Goal: Transaction & Acquisition: Purchase product/service

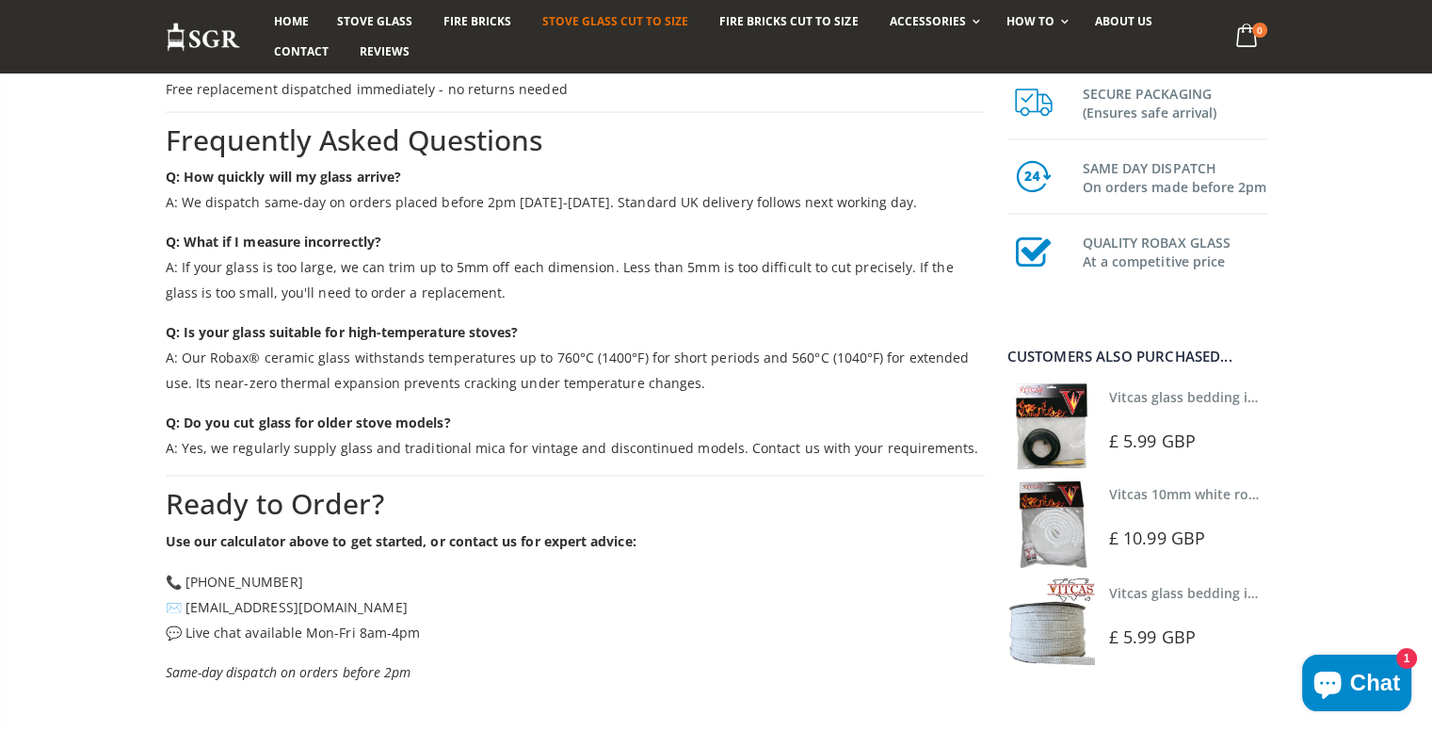
scroll to position [3118, 0]
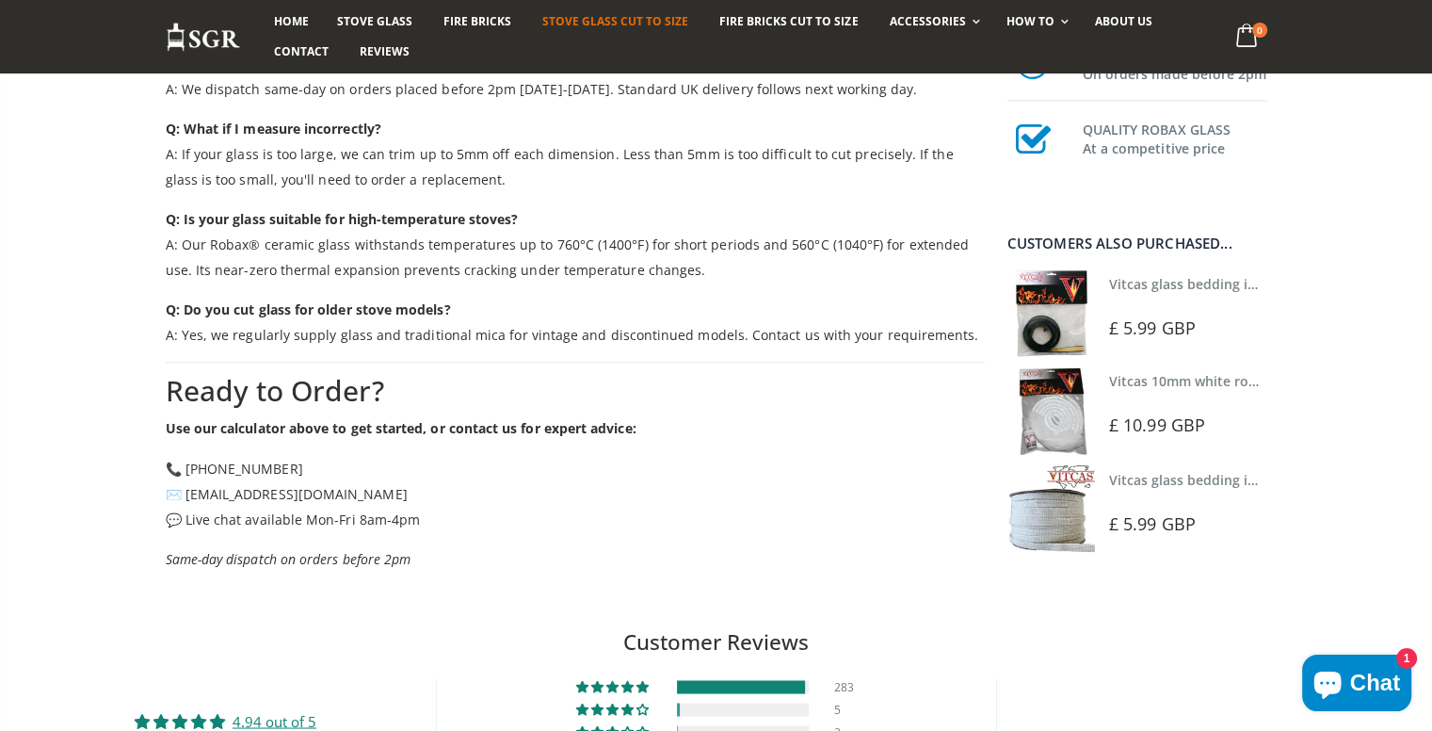
click at [1070, 307] on img at bounding box center [1052, 313] width 88 height 88
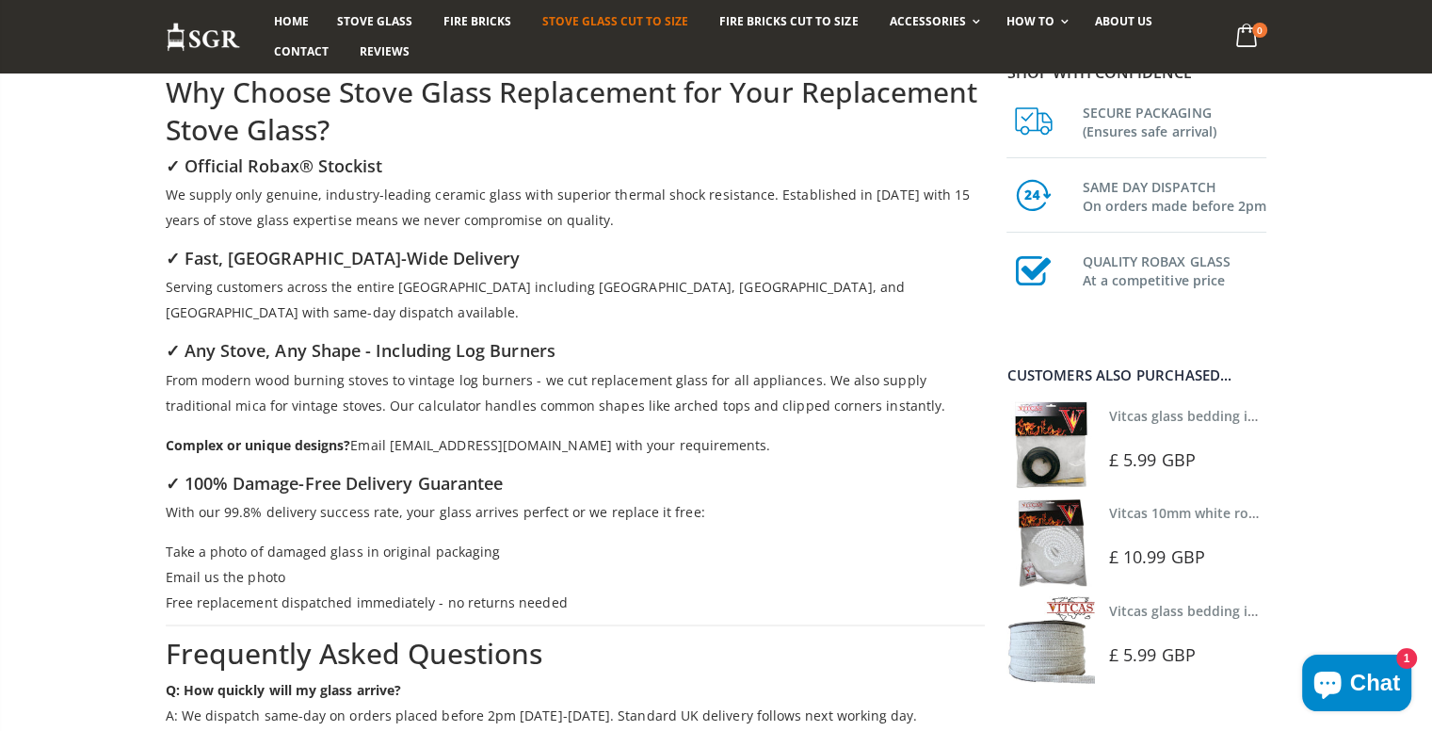
scroll to position [2326, 0]
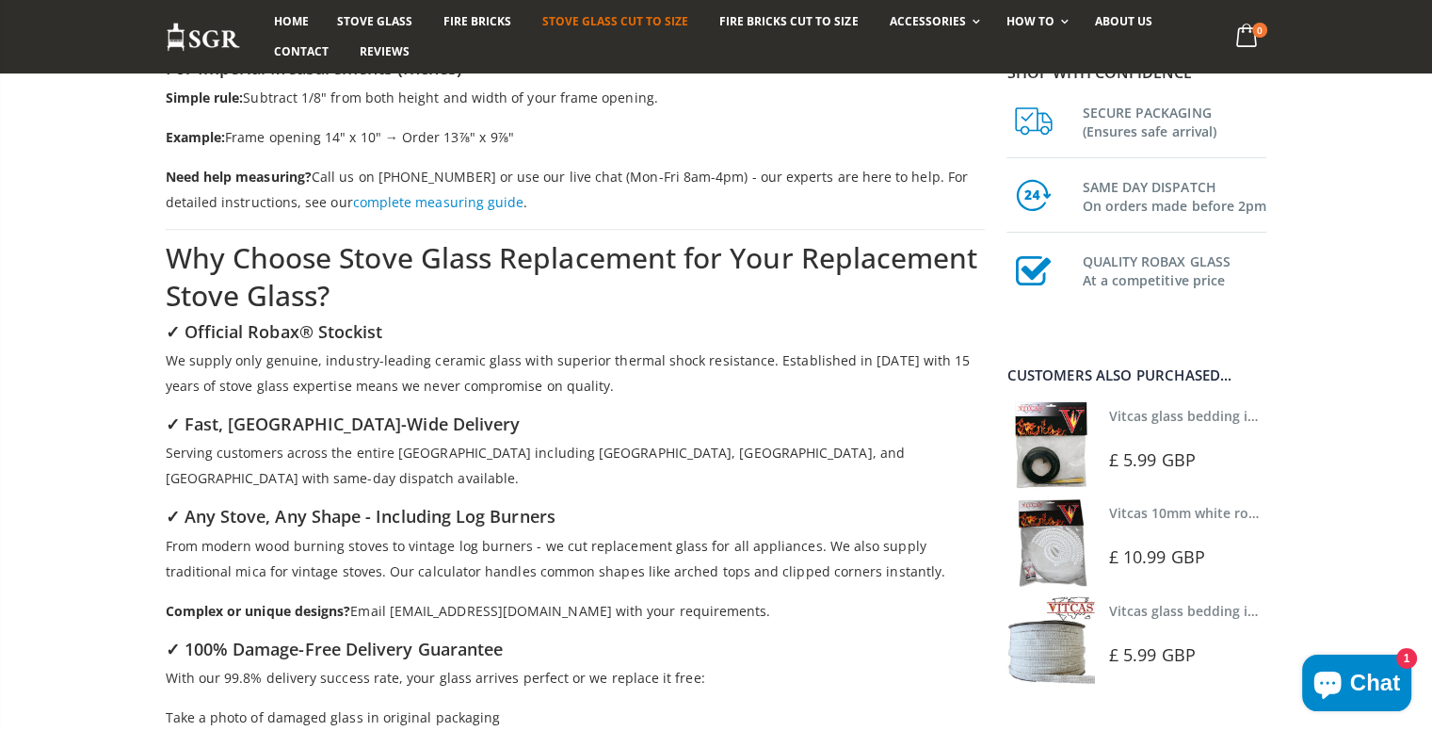
click at [1073, 641] on img at bounding box center [1051, 640] width 88 height 88
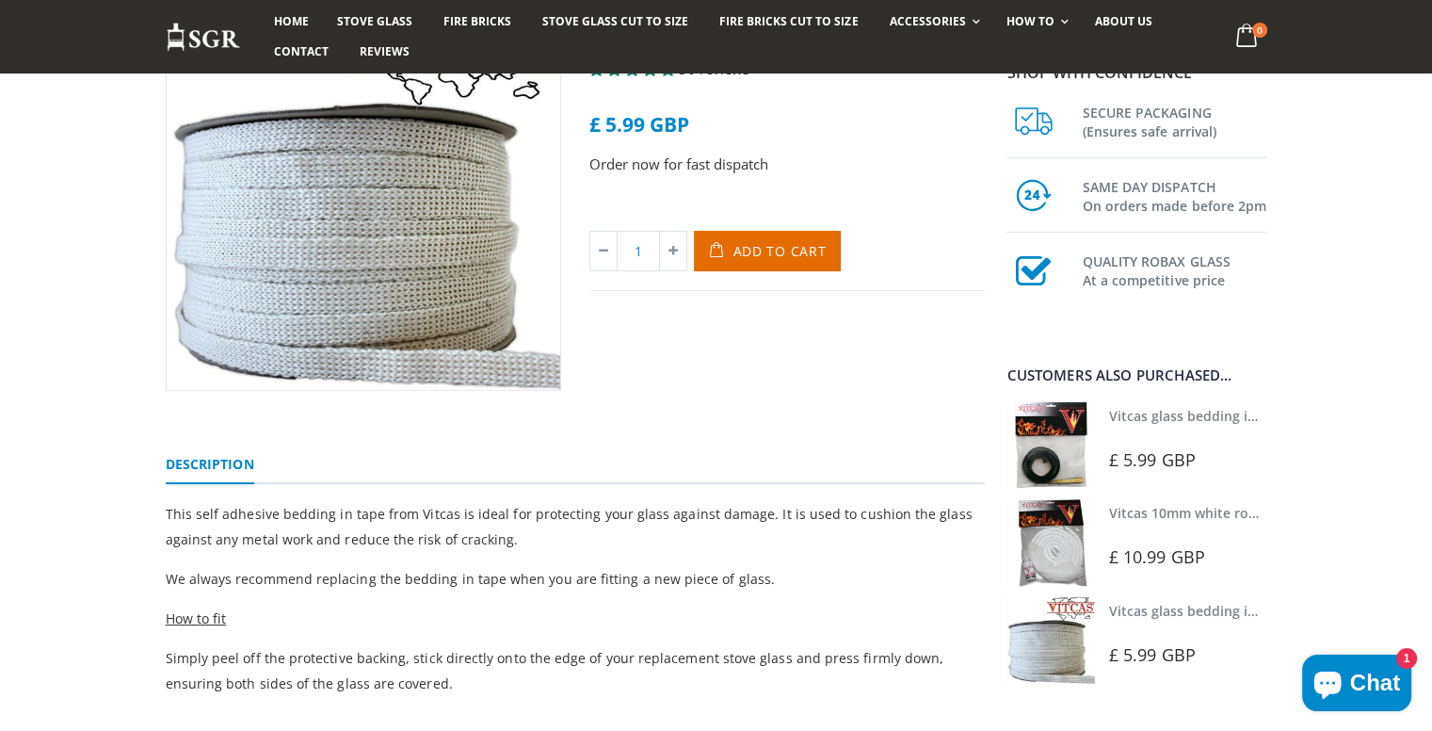
scroll to position [226, 0]
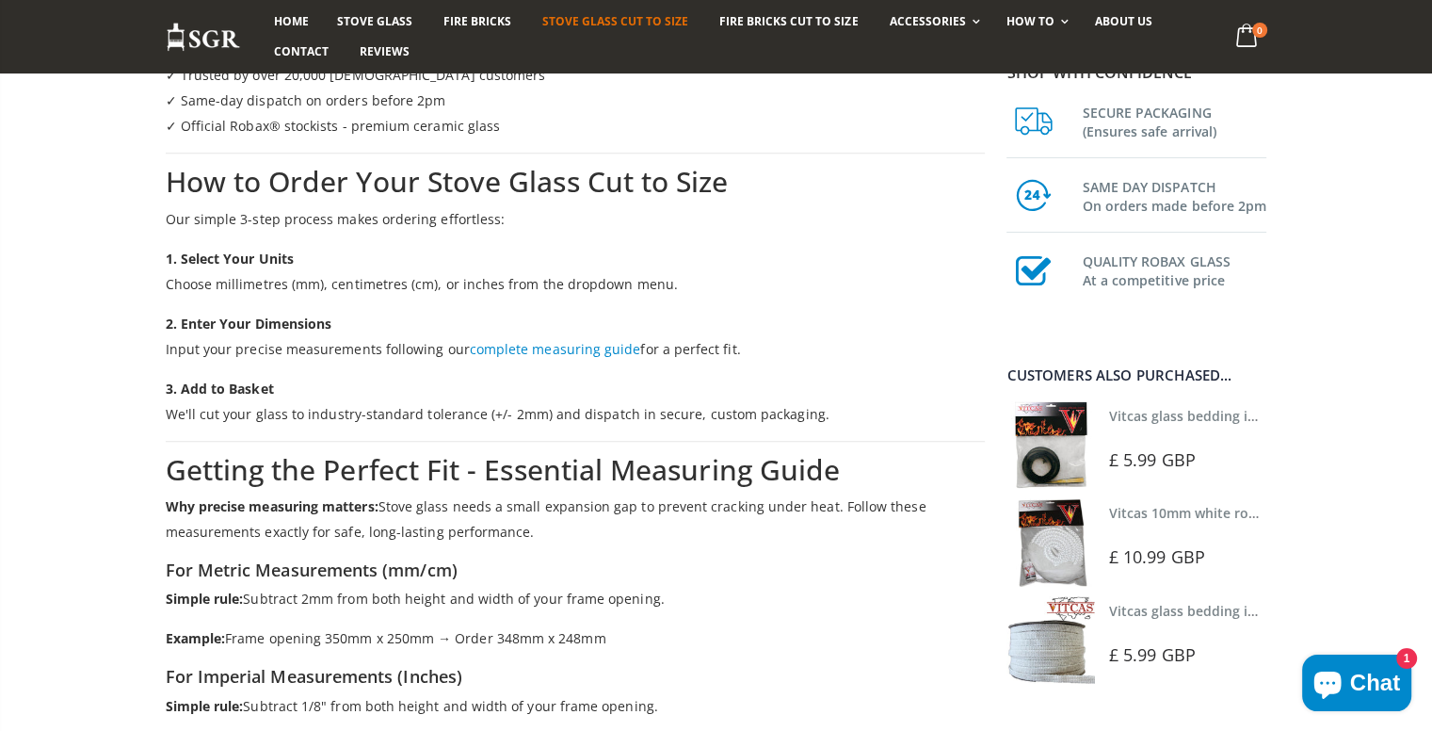
scroll to position [1718, 0]
click at [1062, 555] on img at bounding box center [1051, 542] width 88 height 88
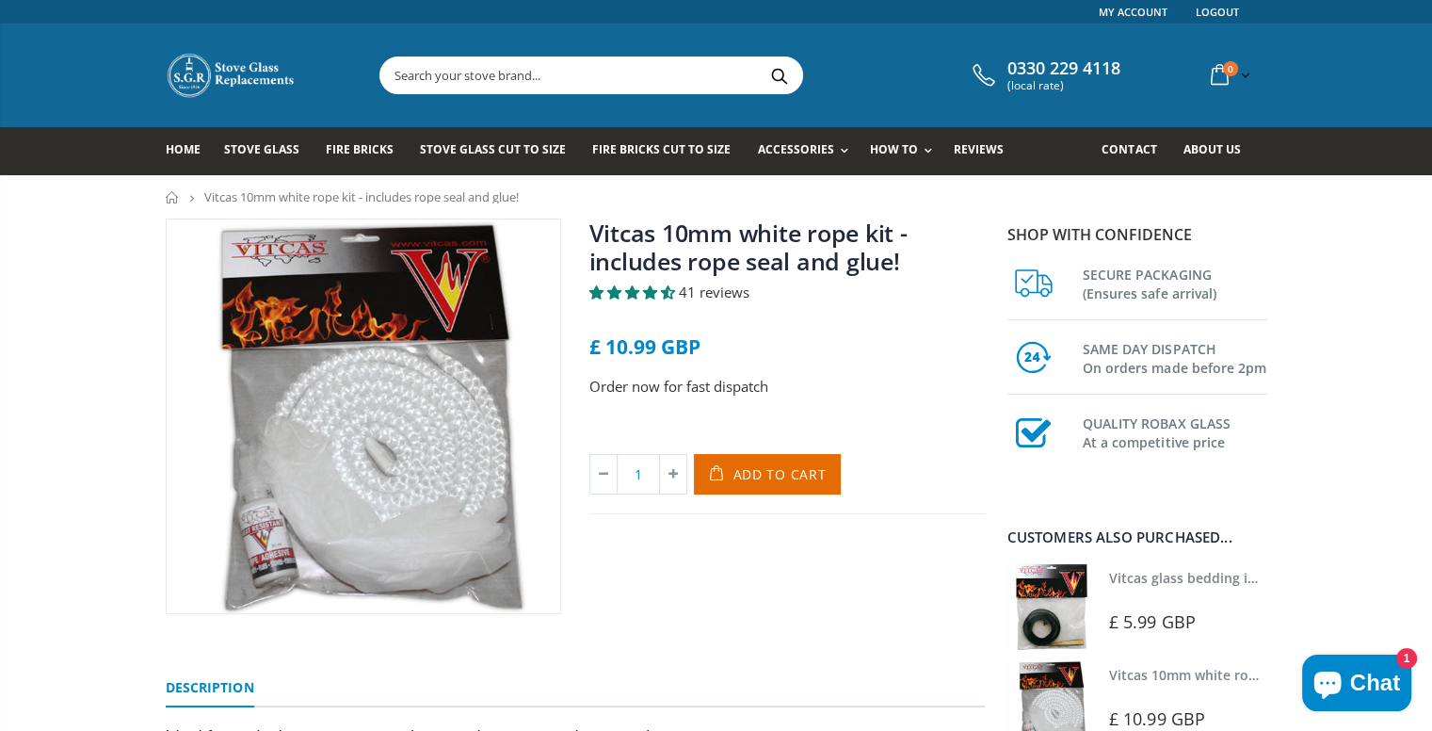
scroll to position [2, 0]
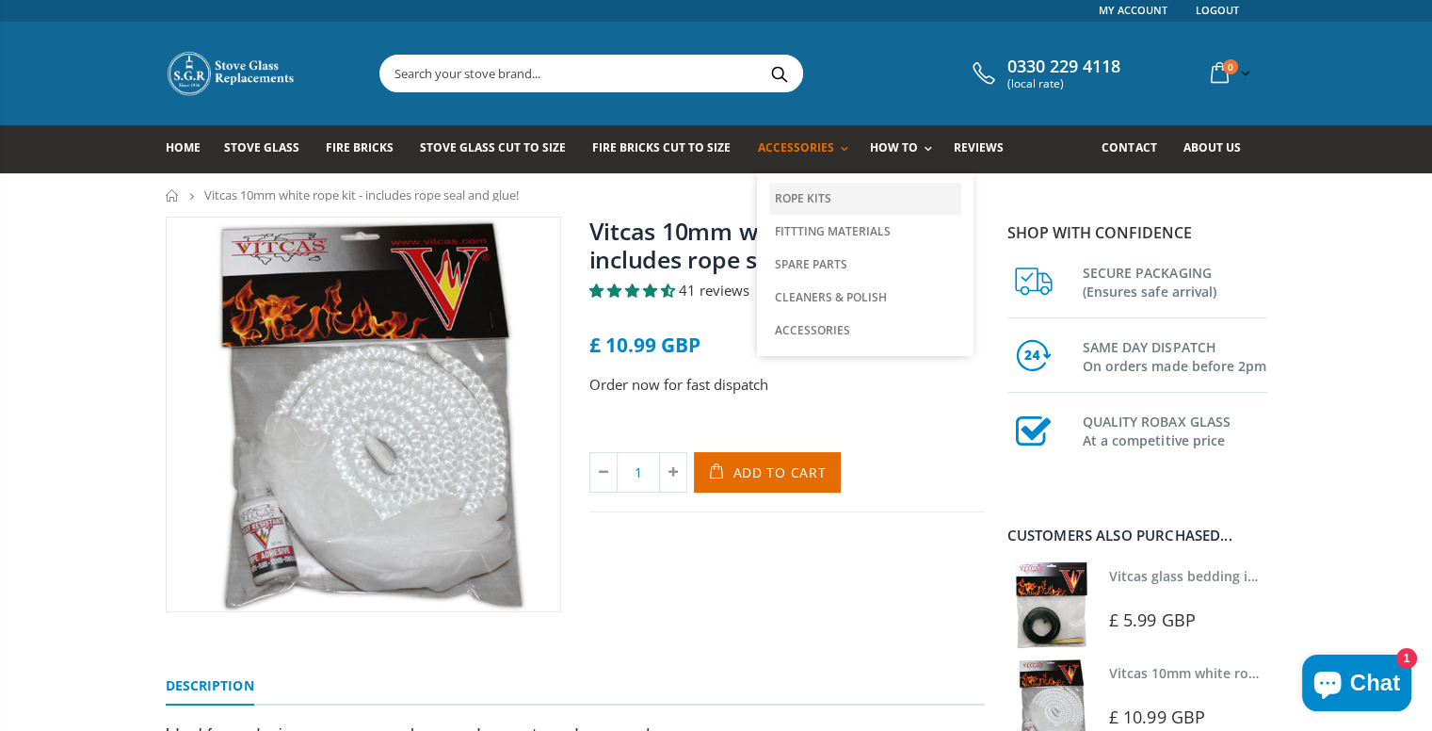
click at [787, 201] on link "Rope Kits" at bounding box center [865, 199] width 192 height 32
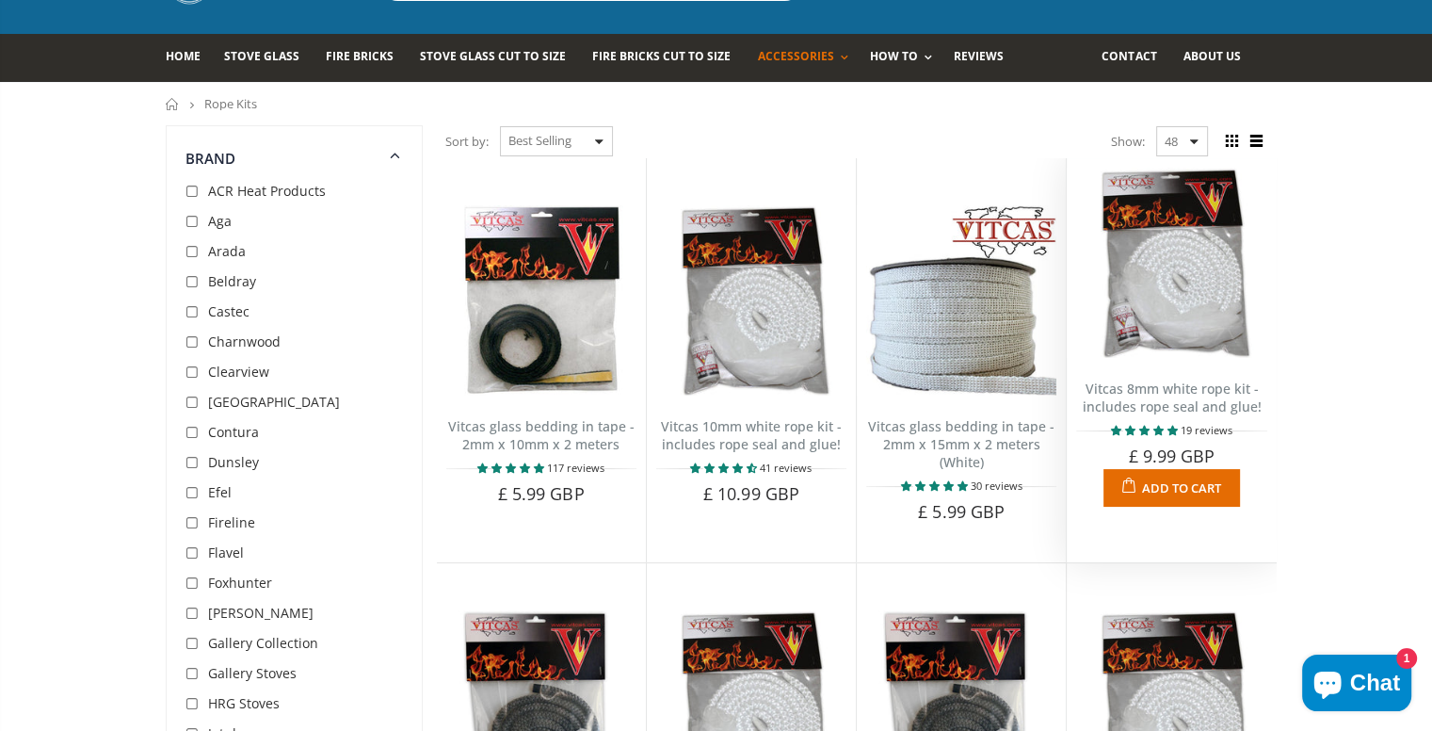
scroll to position [101, 0]
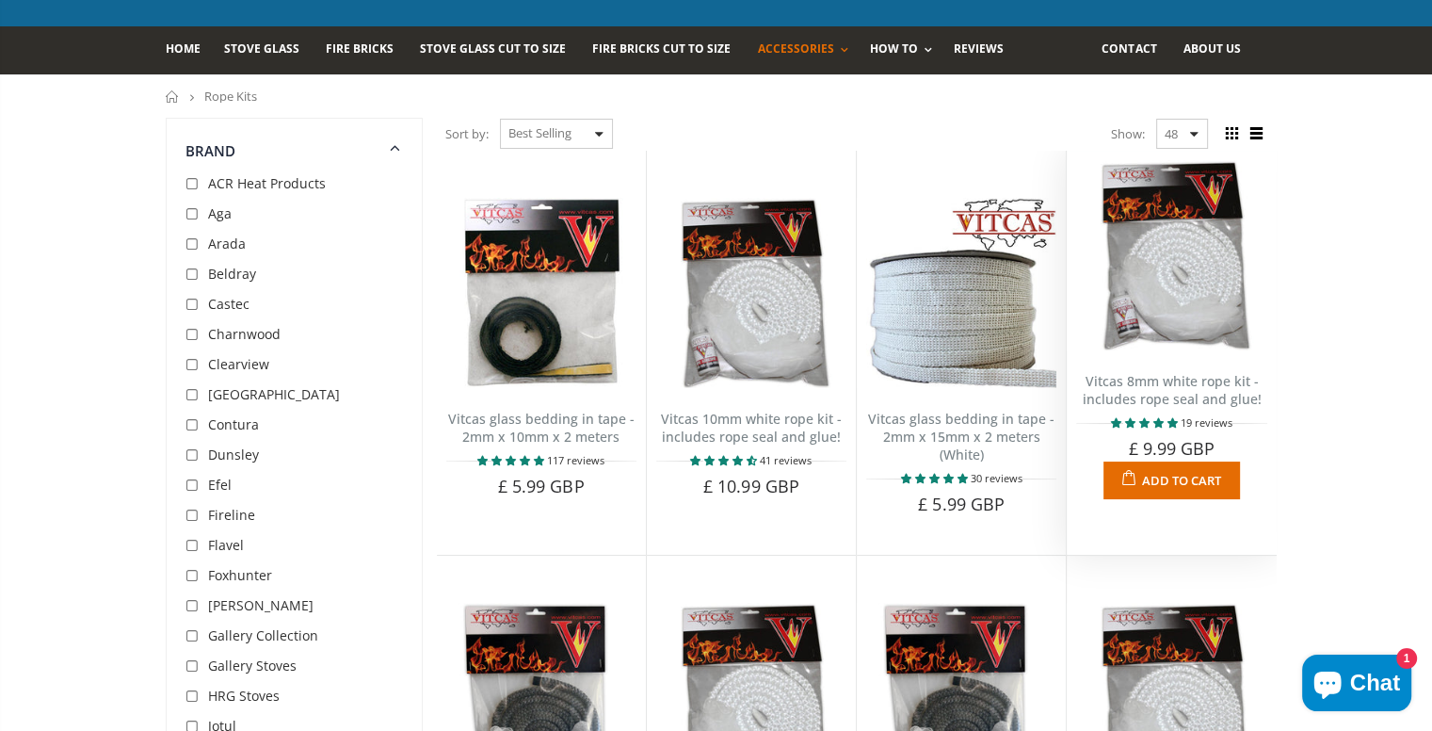
click at [1178, 484] on span "Add to Cart" at bounding box center [1181, 480] width 79 height 17
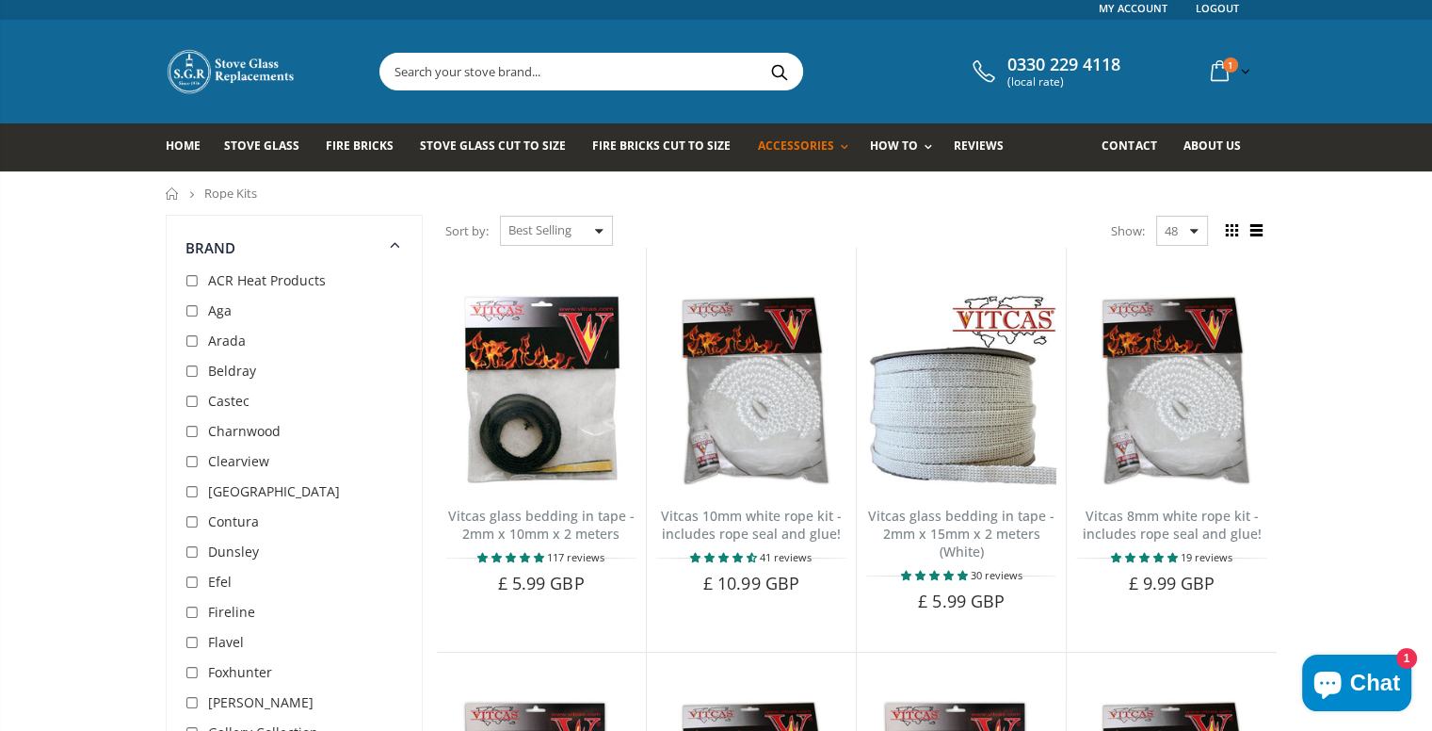
scroll to position [0, 0]
